Goal: Task Accomplishment & Management: Manage account settings

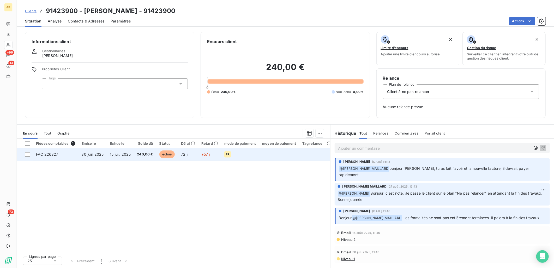
click at [151, 157] on td "240,00 €" at bounding box center [145, 154] width 22 height 13
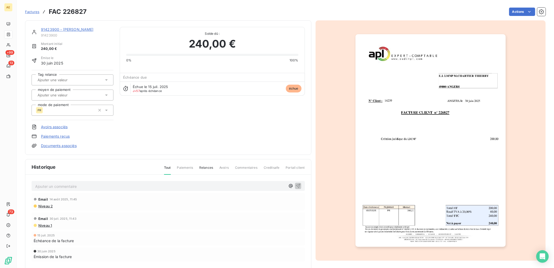
click at [51, 27] on link "91423900 - CHARTIER THIERRY LMNP" at bounding box center [67, 29] width 53 height 4
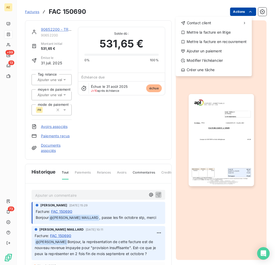
click at [250, 13] on html "AE +99 13 73 Factures FAC 150690 Actions Contact client Mettre la facture en li…" at bounding box center [137, 132] width 275 height 265
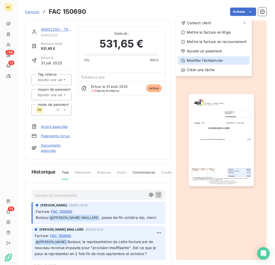
click at [223, 58] on div "Modifier l’échéancier" at bounding box center [214, 60] width 72 height 8
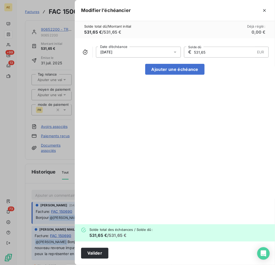
click at [170, 51] on div "31/08/2025" at bounding box center [138, 52] width 85 height 11
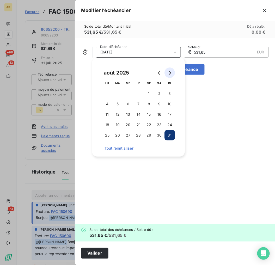
click at [171, 72] on icon "Go to next month" at bounding box center [170, 73] width 4 height 4
click at [148, 133] on button "31" at bounding box center [149, 135] width 10 height 10
click at [100, 253] on button "Valider" at bounding box center [94, 253] width 27 height 11
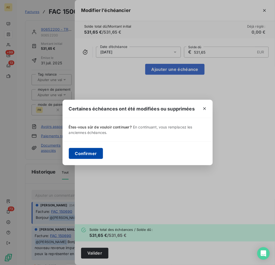
click at [87, 151] on button "Confirmer" at bounding box center [86, 153] width 34 height 11
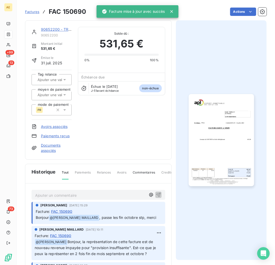
click at [51, 29] on link "90652200 - TRIPLE V" at bounding box center [60, 29] width 39 height 4
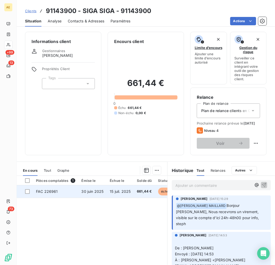
click at [84, 194] on span "30 juin 2025" at bounding box center [93, 191] width 22 height 4
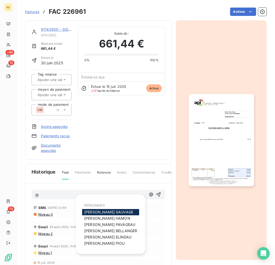
drag, startPoint x: 146, startPoint y: 196, endPoint x: 145, endPoint y: 199, distance: 3.1
click at [149, 196] on icon "button" at bounding box center [151, 194] width 5 height 5
click at [103, 244] on span "STEPHANIE PIOU" at bounding box center [104, 244] width 41 height 4
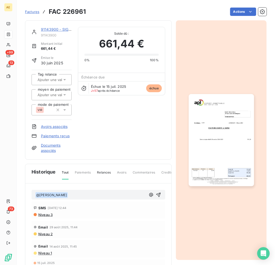
click at [84, 195] on p "﻿ @ STEPHANIE PIOU ﻿ ﻿" at bounding box center [90, 195] width 111 height 6
click at [157, 197] on icon "button" at bounding box center [159, 195] width 4 height 4
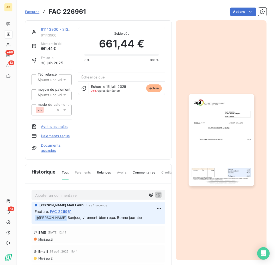
click at [52, 135] on link "Paiements reçus" at bounding box center [55, 136] width 29 height 5
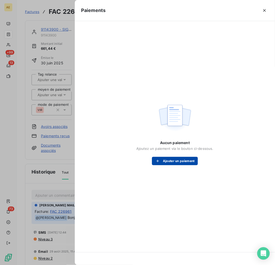
click at [181, 164] on button "Ajouter un paiement" at bounding box center [175, 161] width 46 height 8
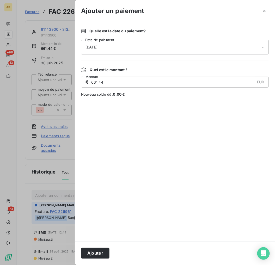
click at [97, 260] on div "Ajouter" at bounding box center [175, 254] width 200 height 24
click at [96, 258] on button "Ajouter" at bounding box center [95, 253] width 28 height 11
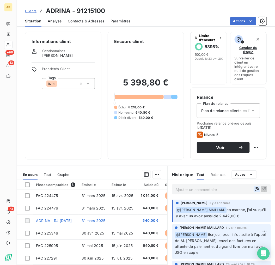
click at [254, 190] on icon "button" at bounding box center [256, 189] width 5 height 5
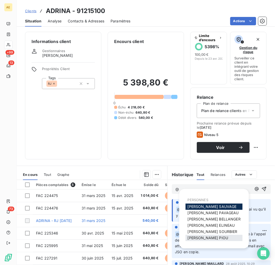
click at [200, 236] on span "STEPHANIE PIOU" at bounding box center [208, 238] width 41 height 4
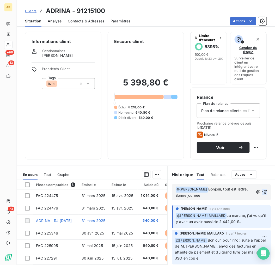
click at [262, 192] on icon "button" at bounding box center [264, 192] width 5 height 5
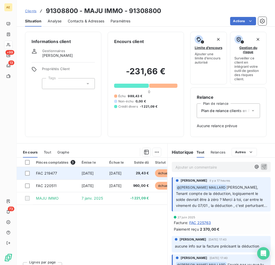
click at [97, 176] on td "27 sept. 2024" at bounding box center [93, 173] width 28 height 13
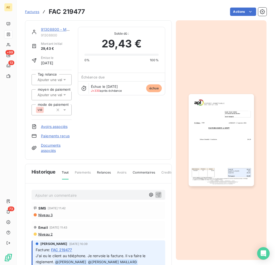
click at [218, 135] on img "button" at bounding box center [222, 140] width 66 height 93
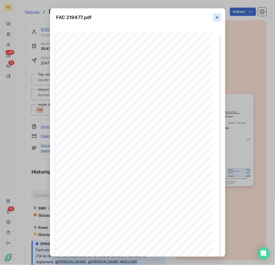
click at [217, 21] on button "button" at bounding box center [217, 17] width 8 height 8
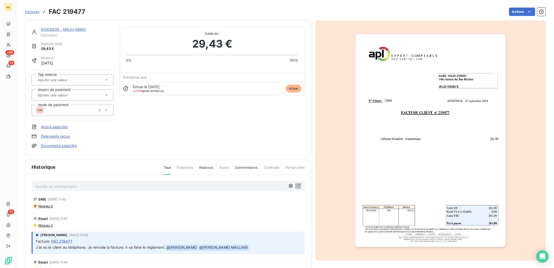
click at [56, 27] on link "91308800 - MAJU IMMO" at bounding box center [63, 29] width 45 height 4
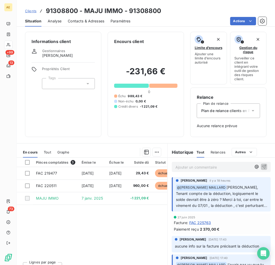
click at [33, 11] on span "Clients" at bounding box center [30, 11] width 11 height 4
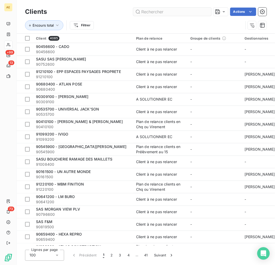
click at [150, 12] on input "text" at bounding box center [172, 12] width 78 height 8
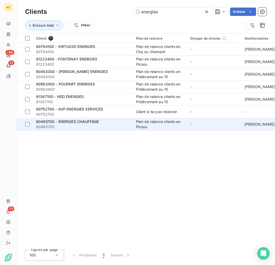
type input "energies"
click at [103, 122] on div "90495700 - ENERGIES CHAUFFAGE" at bounding box center [83, 121] width 94 height 5
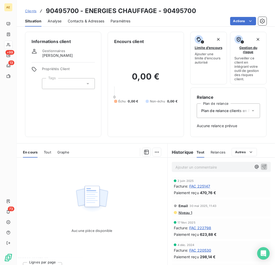
click at [205, 186] on span "FAC 225147" at bounding box center [199, 186] width 21 height 5
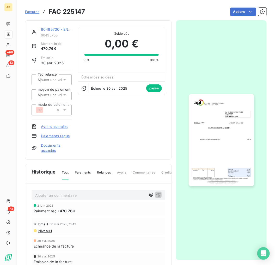
click at [210, 145] on img "button" at bounding box center [222, 140] width 66 height 93
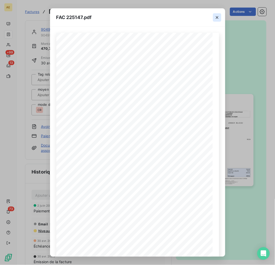
click at [215, 20] on icon "button" at bounding box center [217, 17] width 5 height 5
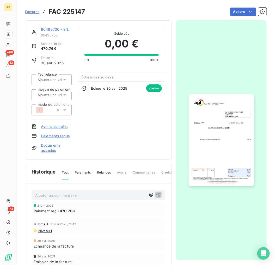
click at [219, 110] on img "button" at bounding box center [222, 140] width 66 height 93
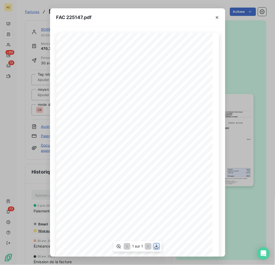
click at [158, 247] on icon "button" at bounding box center [156, 246] width 5 height 5
drag, startPoint x: 96, startPoint y: 22, endPoint x: 103, endPoint y: 22, distance: 7.0
click at [96, 22] on div "FAC 225147.pdf" at bounding box center [137, 17] width 175 height 18
click at [218, 17] on icon "button" at bounding box center [217, 17] width 3 height 3
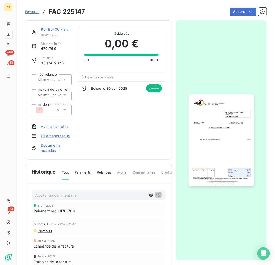
click at [51, 29] on link "90495700 - ENERGIES CHAUFFAGE" at bounding box center [72, 29] width 63 height 4
